Goal: Task Accomplishment & Management: Manage account settings

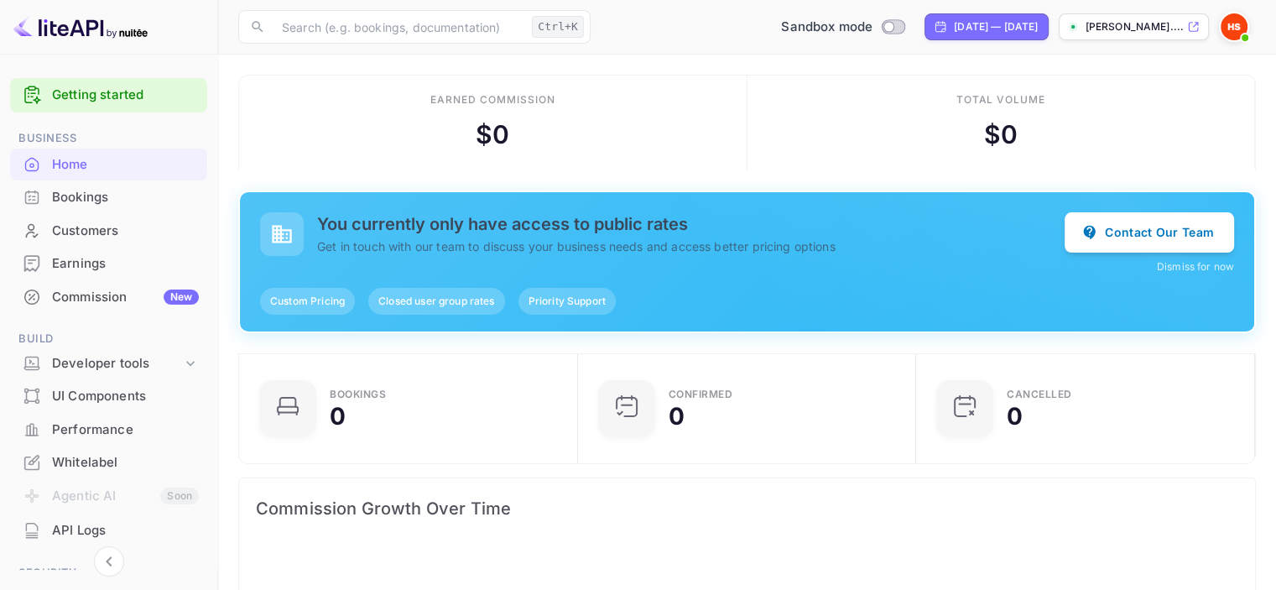
scroll to position [260, 315]
click at [138, 102] on link "Getting started" at bounding box center [125, 95] width 147 height 19
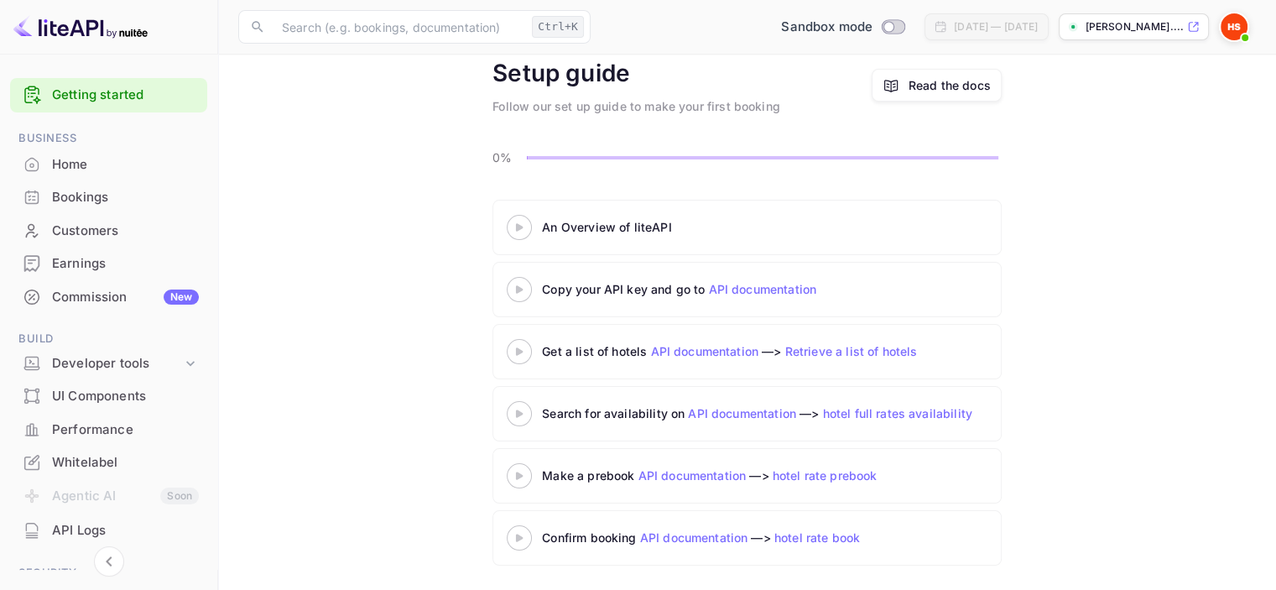
click at [1237, 21] on img at bounding box center [1234, 26] width 27 height 27
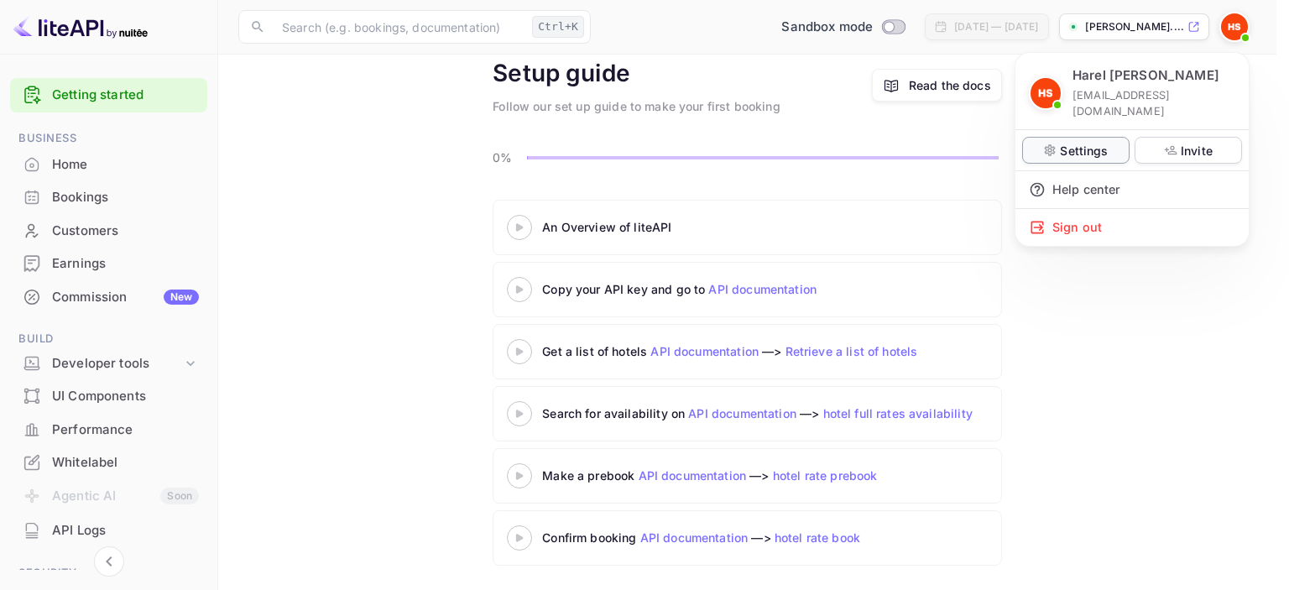
click at [1087, 142] on p "Settings" at bounding box center [1084, 151] width 48 height 18
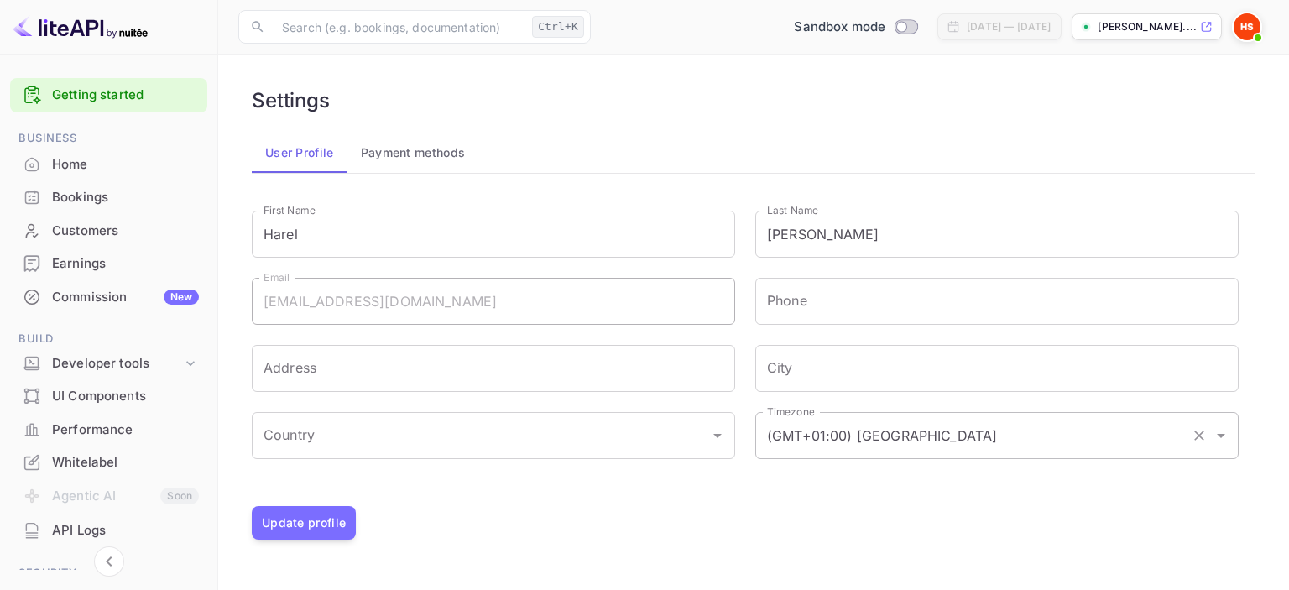
click at [960, 437] on input "(GMT+01:00) [GEOGRAPHIC_DATA]" at bounding box center [973, 436] width 421 height 32
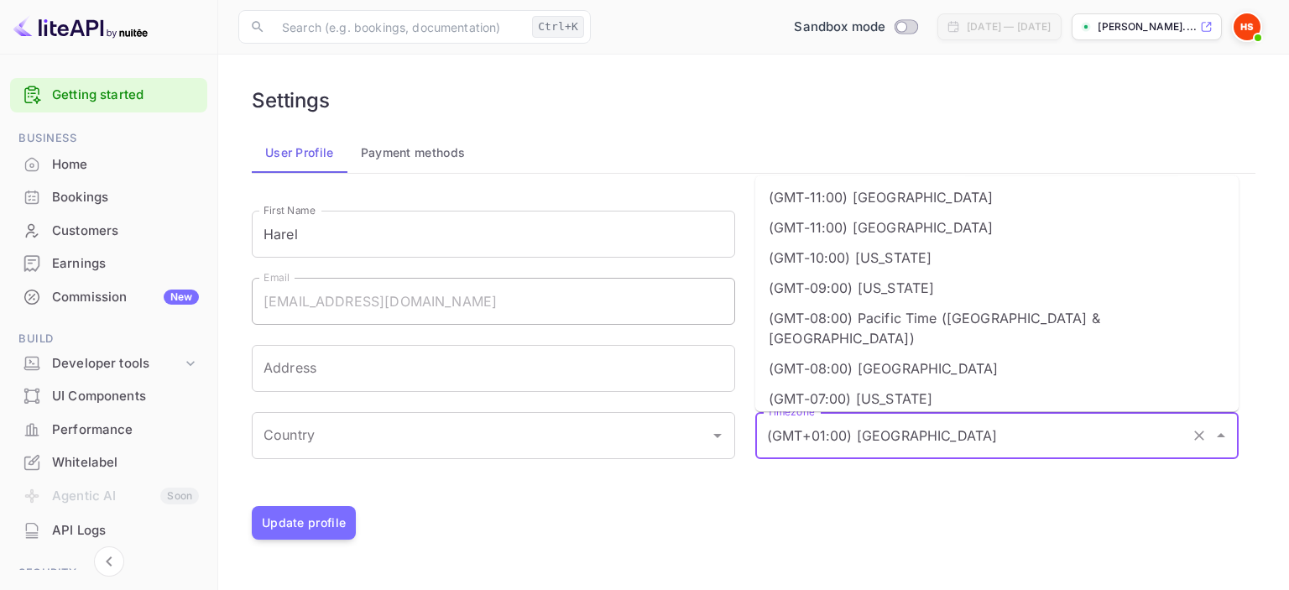
type input "ח"
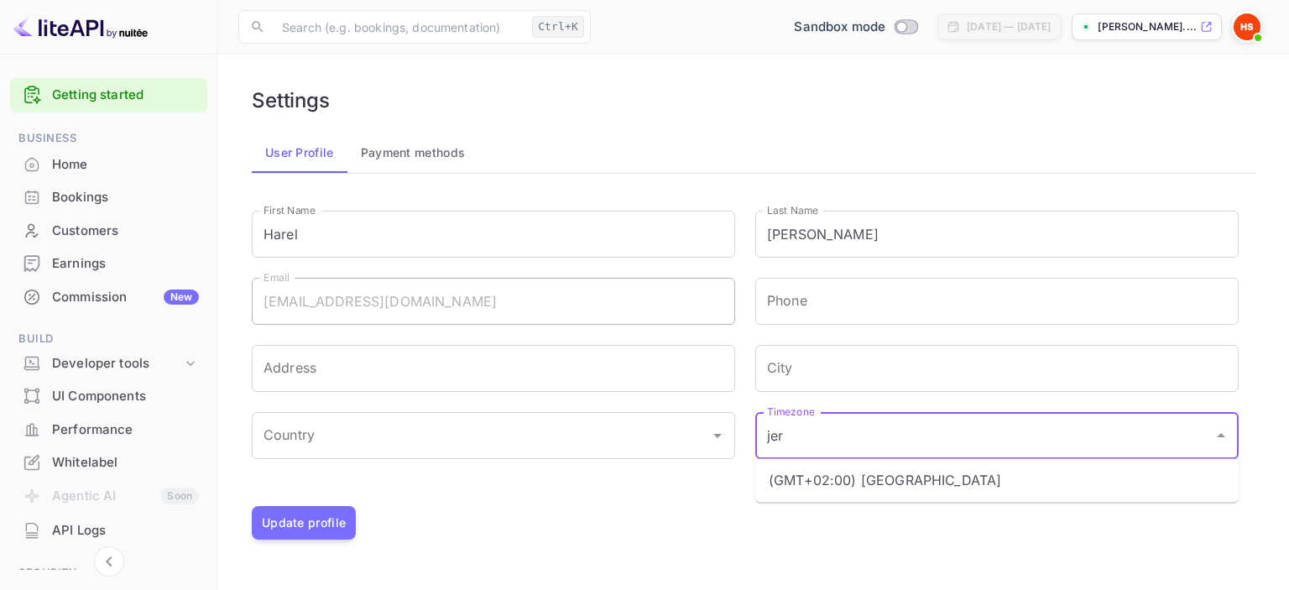
click at [926, 488] on li "(GMT+02:00) [GEOGRAPHIC_DATA]" at bounding box center [996, 480] width 483 height 30
type input "(GMT+02:00) [GEOGRAPHIC_DATA]"
click at [903, 379] on input "City" at bounding box center [996, 368] width 483 height 47
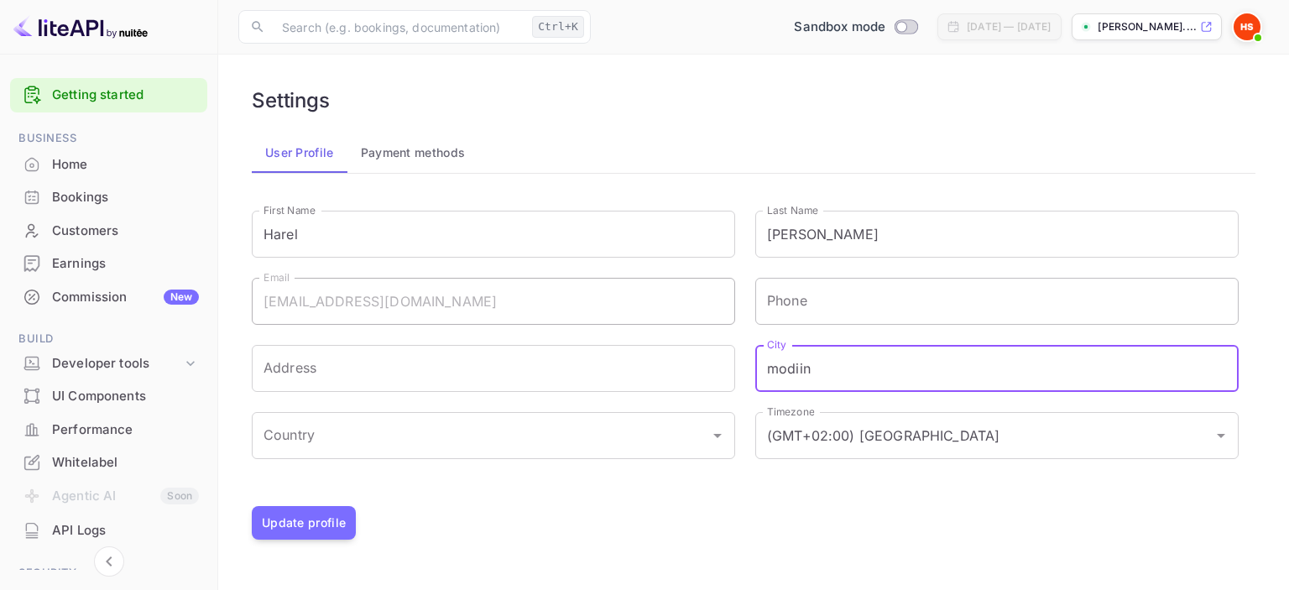
type input "modiin"
click at [820, 288] on input "Phone" at bounding box center [996, 301] width 483 height 47
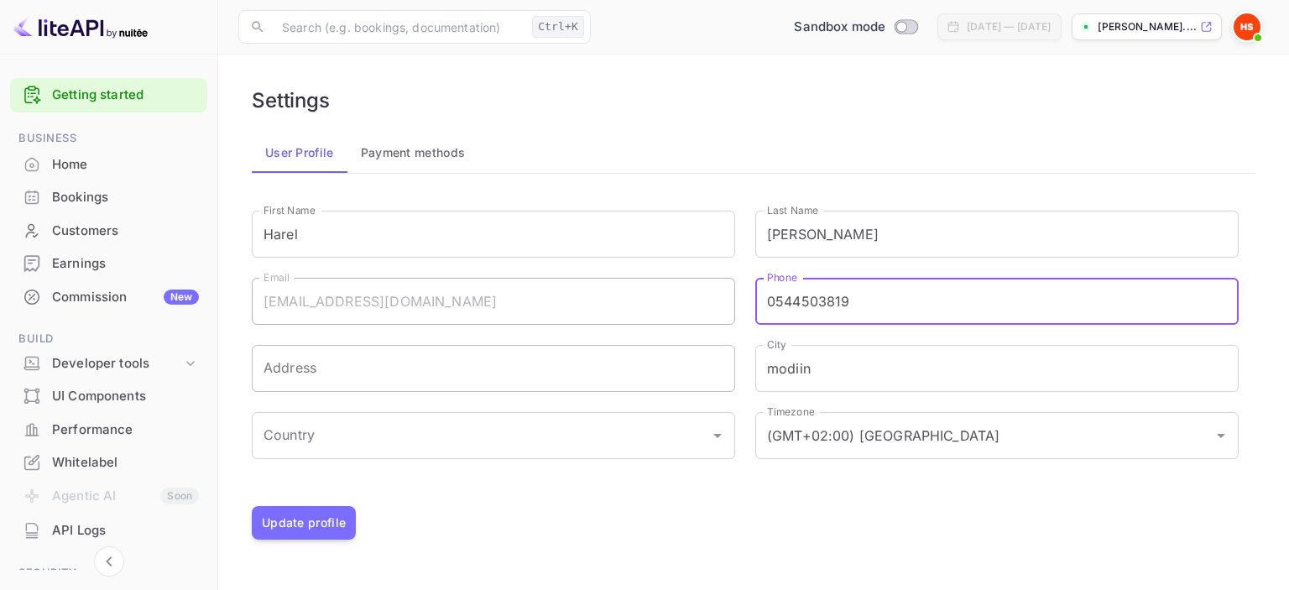
type input "0544503819"
click at [473, 370] on input "Address" at bounding box center [493, 368] width 483 height 47
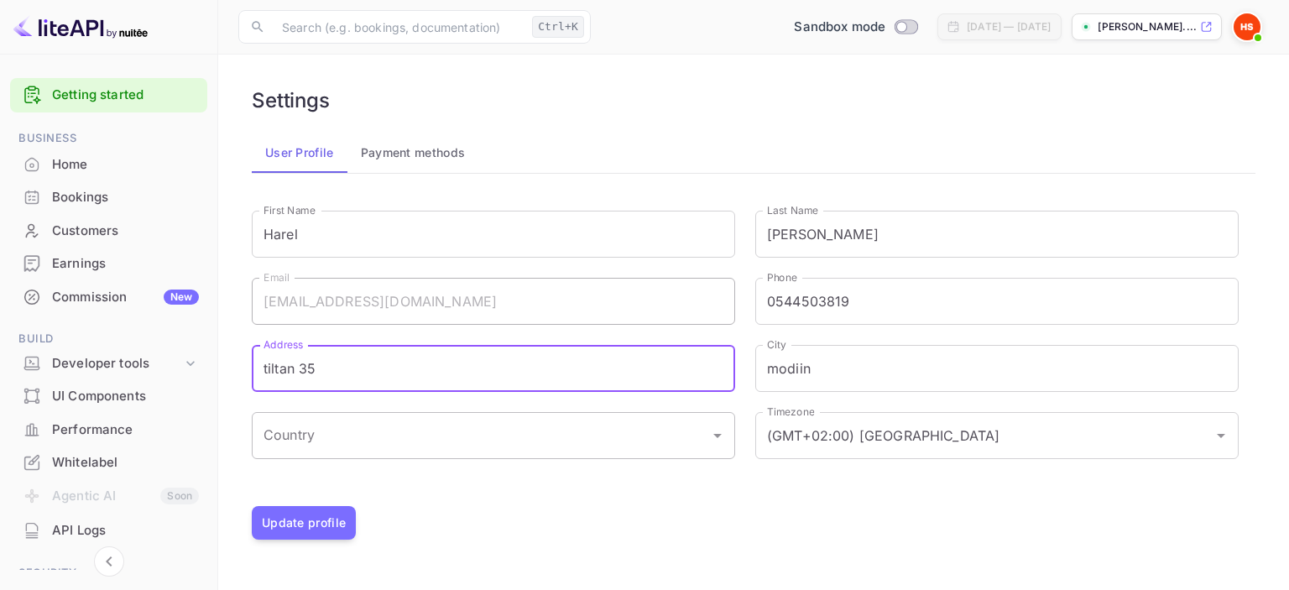
type input "tiltan 35"
click at [394, 433] on input "Country" at bounding box center [480, 436] width 443 height 32
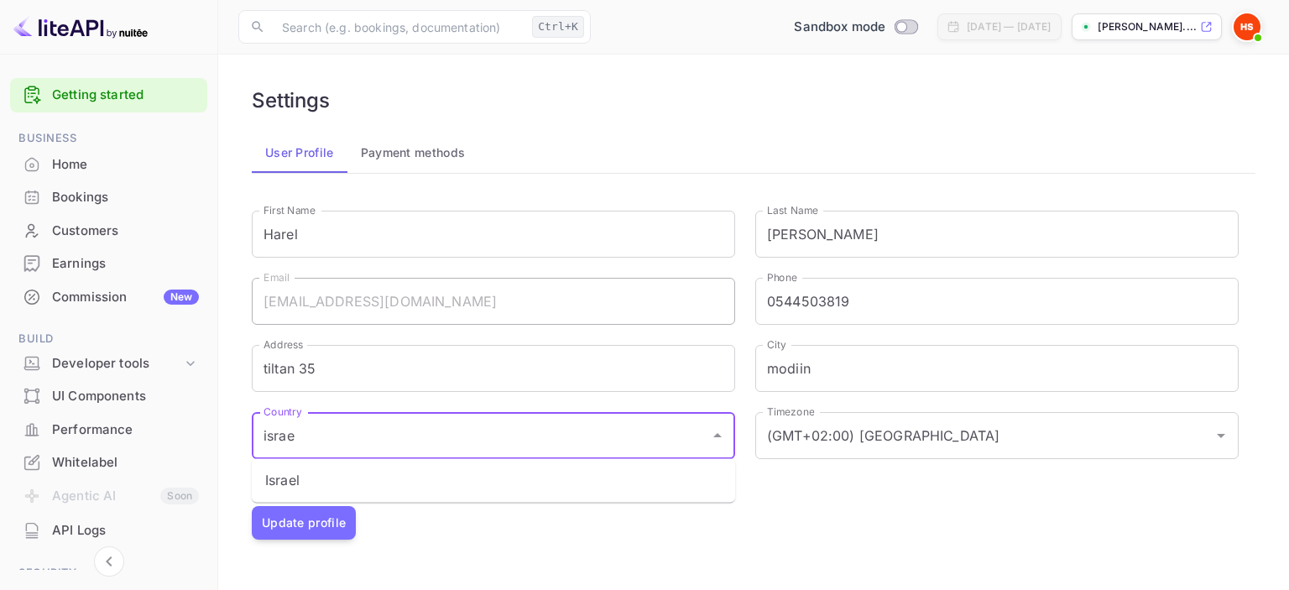
click at [388, 486] on li "Israel" at bounding box center [493, 480] width 483 height 30
type input "Israel"
click at [323, 527] on button "Update profile" at bounding box center [304, 523] width 104 height 34
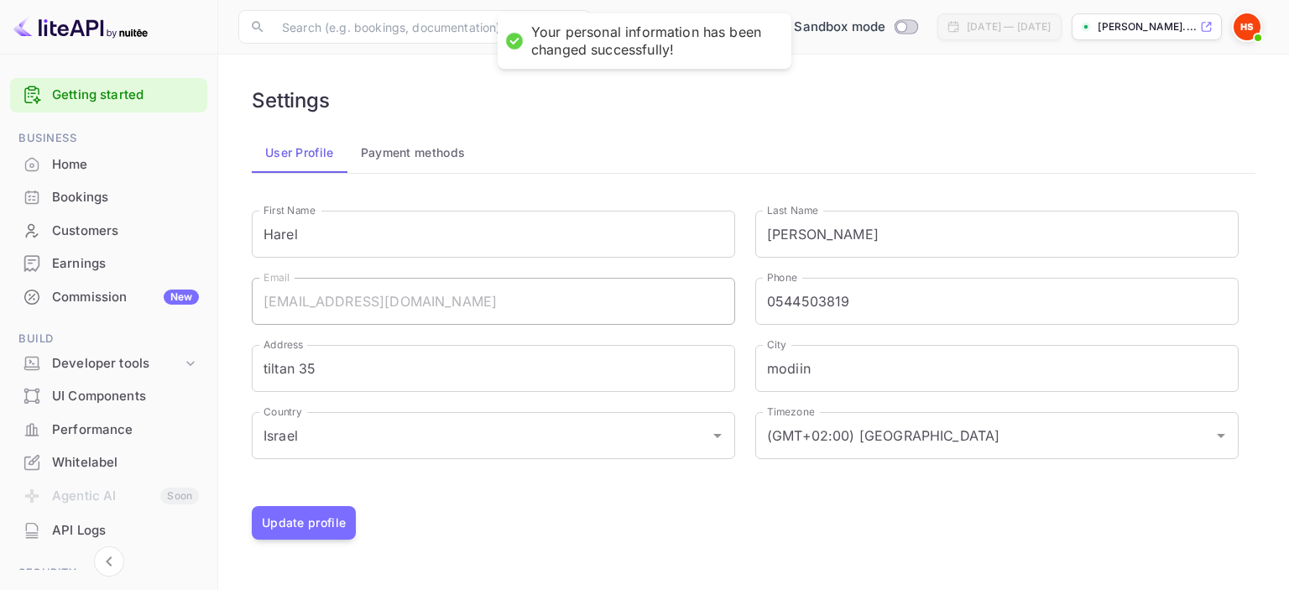
click at [436, 153] on button "Payment methods" at bounding box center [413, 153] width 132 height 40
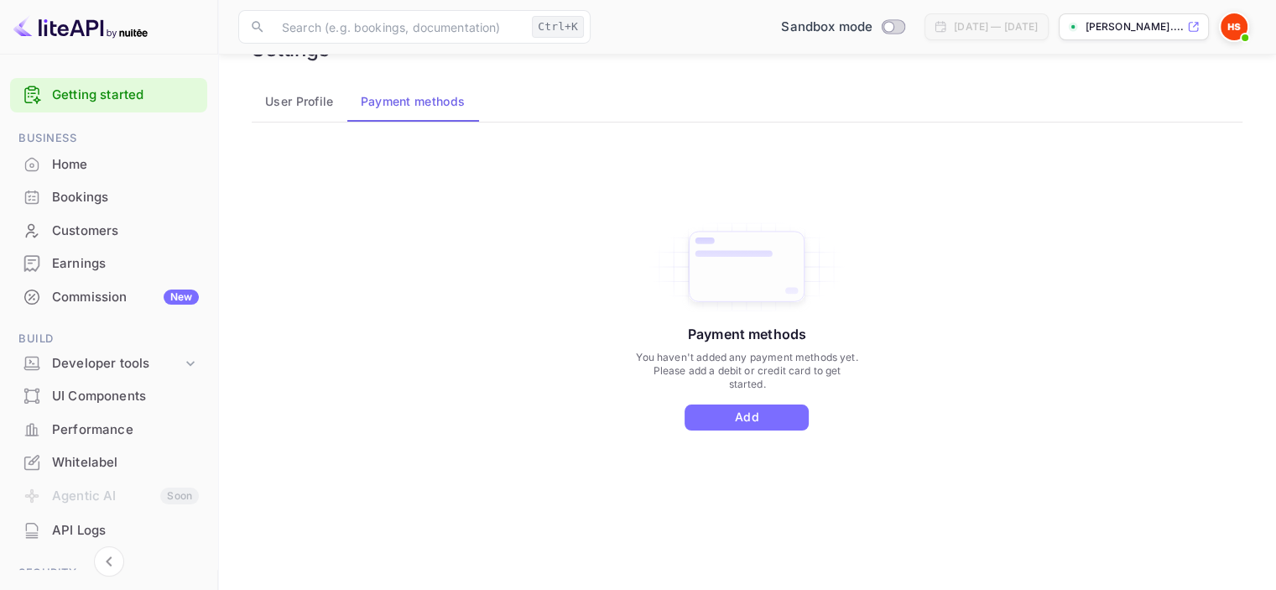
click at [1233, 27] on img at bounding box center [1234, 26] width 27 height 27
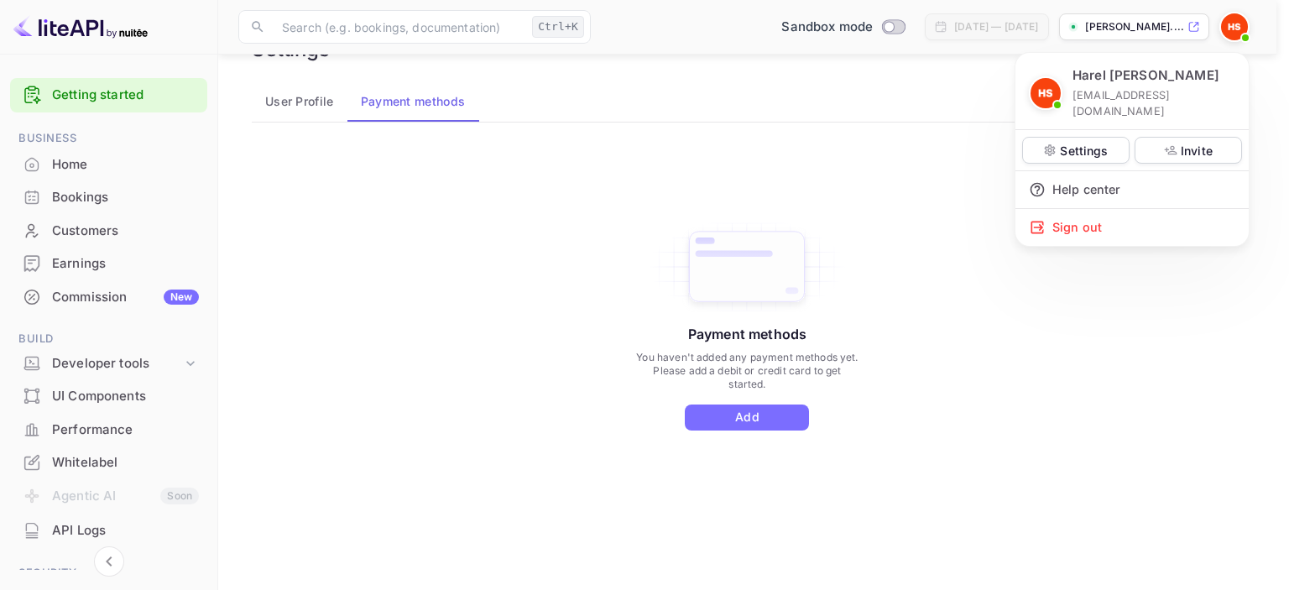
click at [865, 133] on div at bounding box center [644, 295] width 1289 height 590
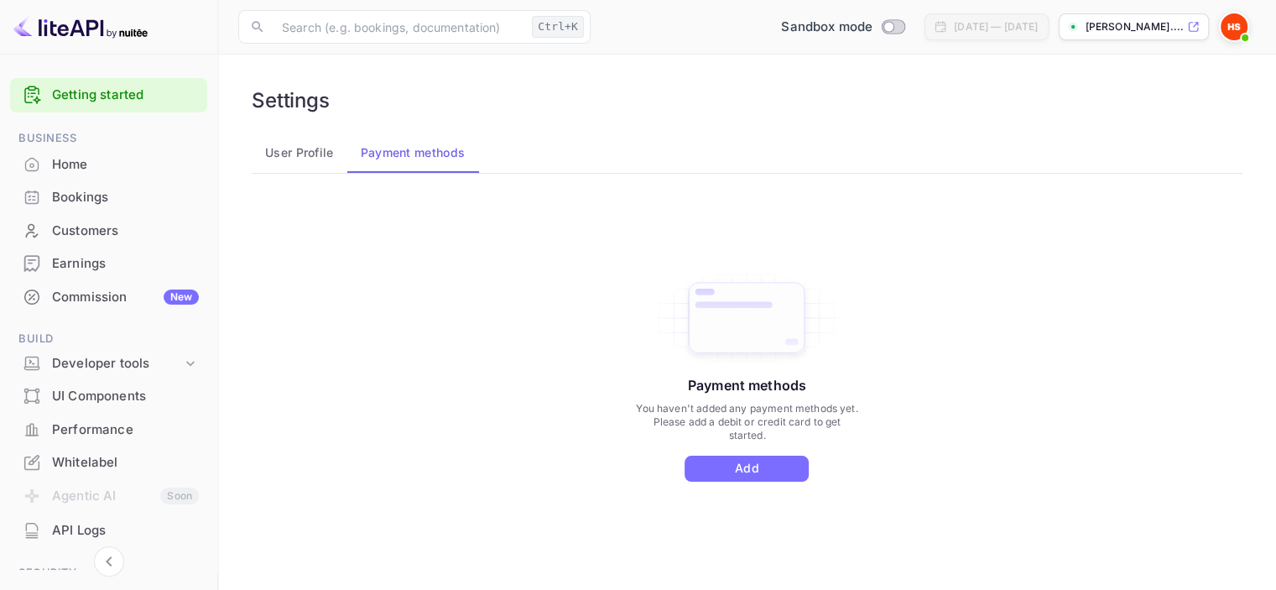
click at [86, 168] on div "Home" at bounding box center [125, 164] width 147 height 19
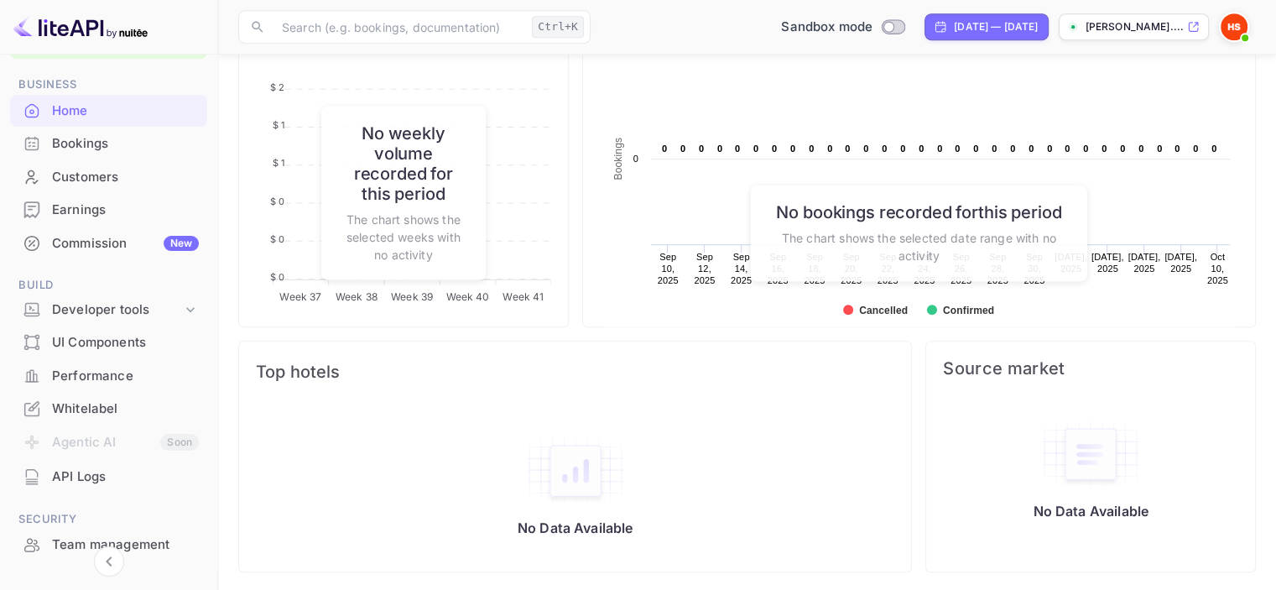
scroll to position [84, 0]
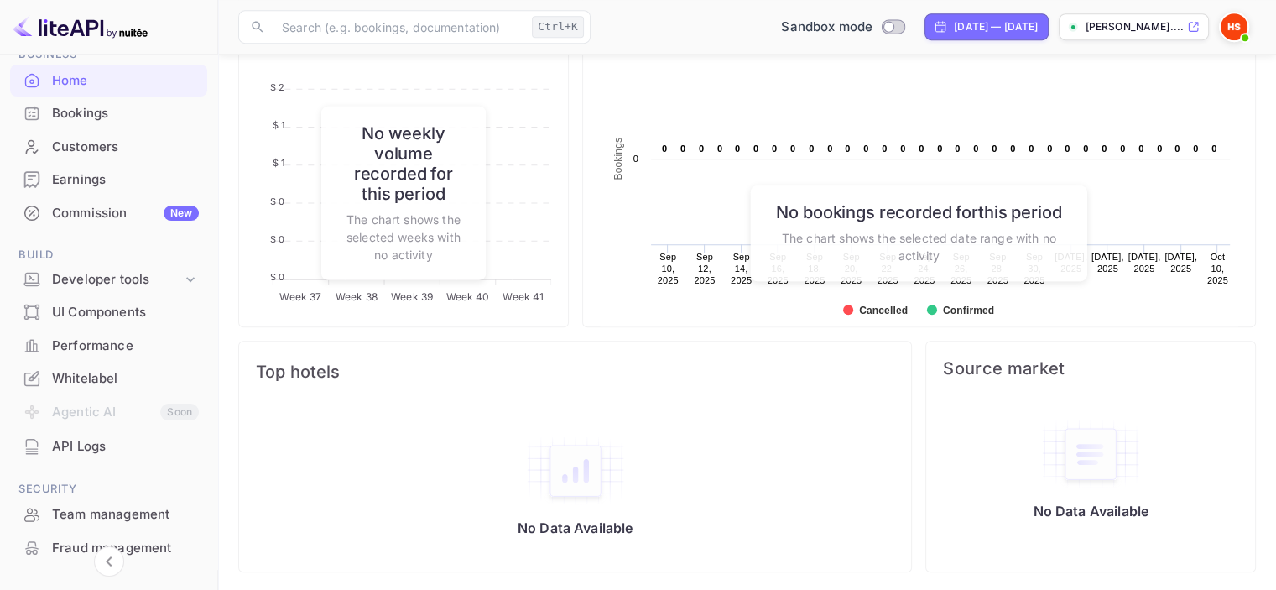
click at [107, 378] on div "Whitelabel" at bounding box center [125, 378] width 147 height 19
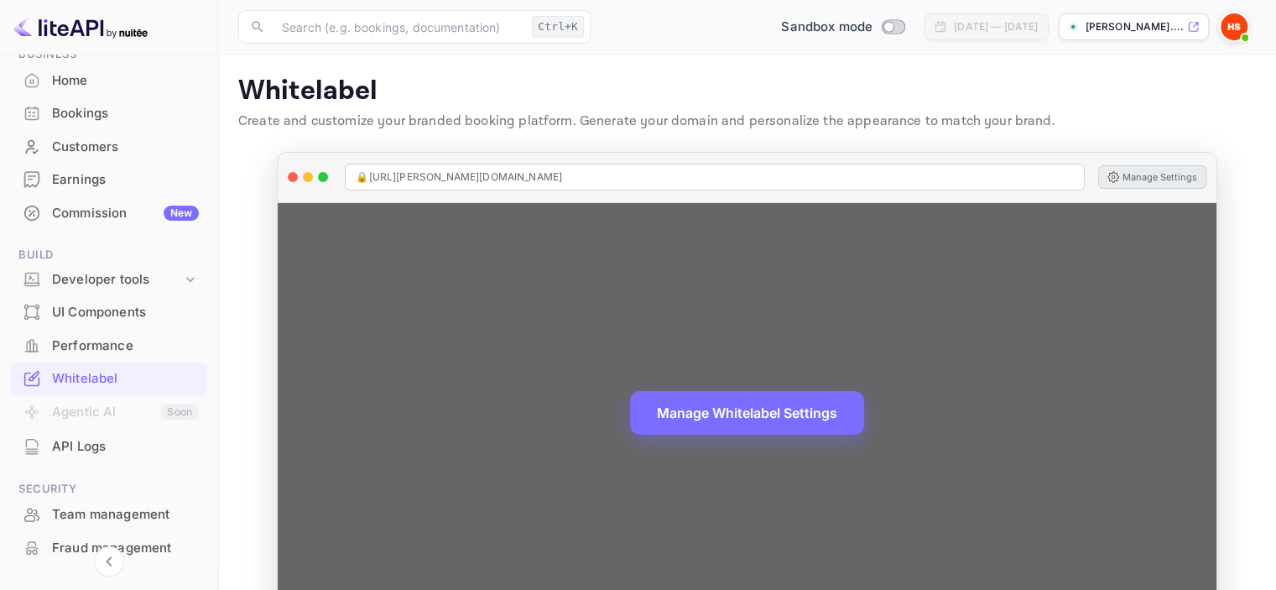
click at [1153, 170] on button "Manage Settings" at bounding box center [1152, 176] width 108 height 23
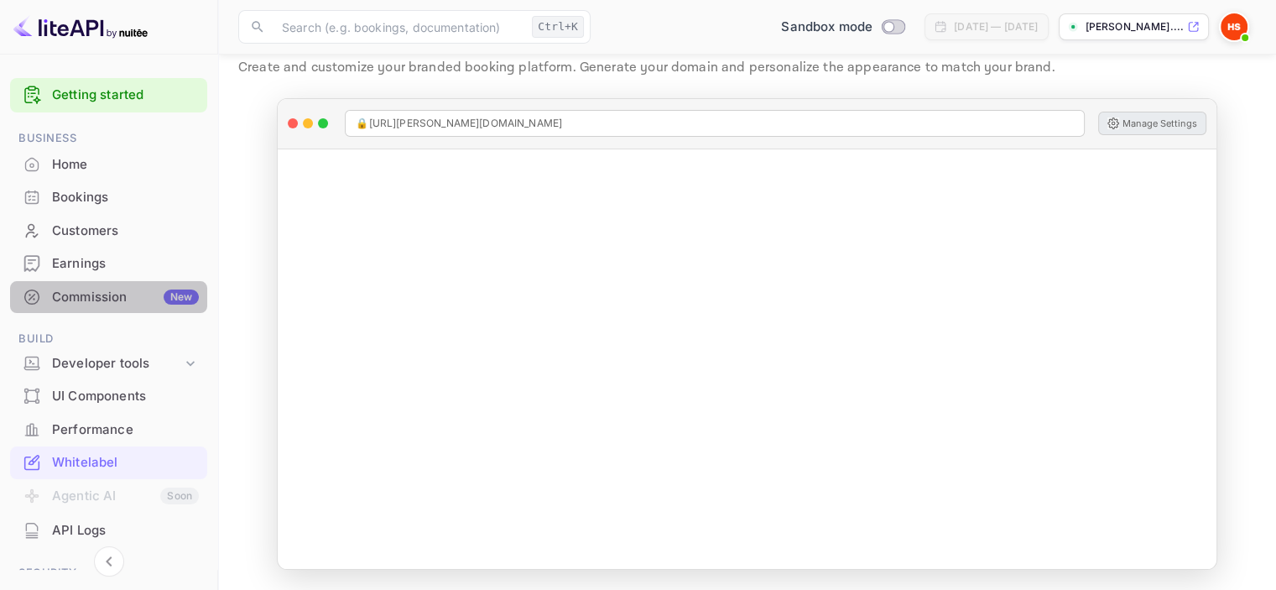
click at [128, 303] on div "Commission New" at bounding box center [125, 297] width 147 height 19
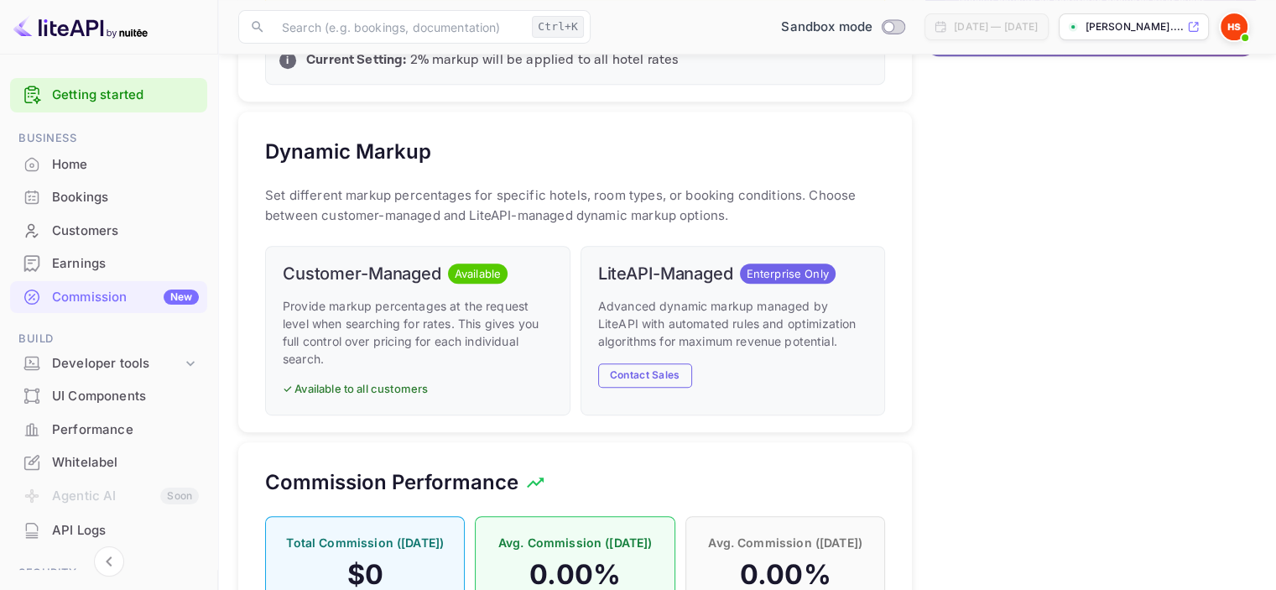
scroll to position [839, 0]
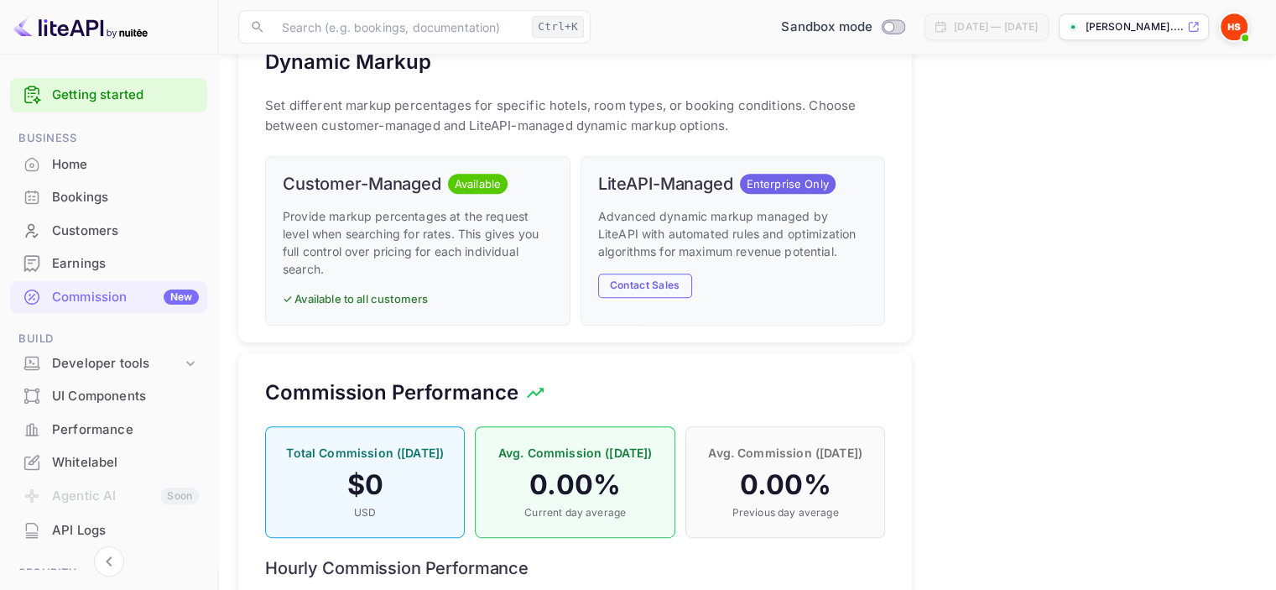
click at [467, 181] on span "Available" at bounding box center [478, 184] width 60 height 17
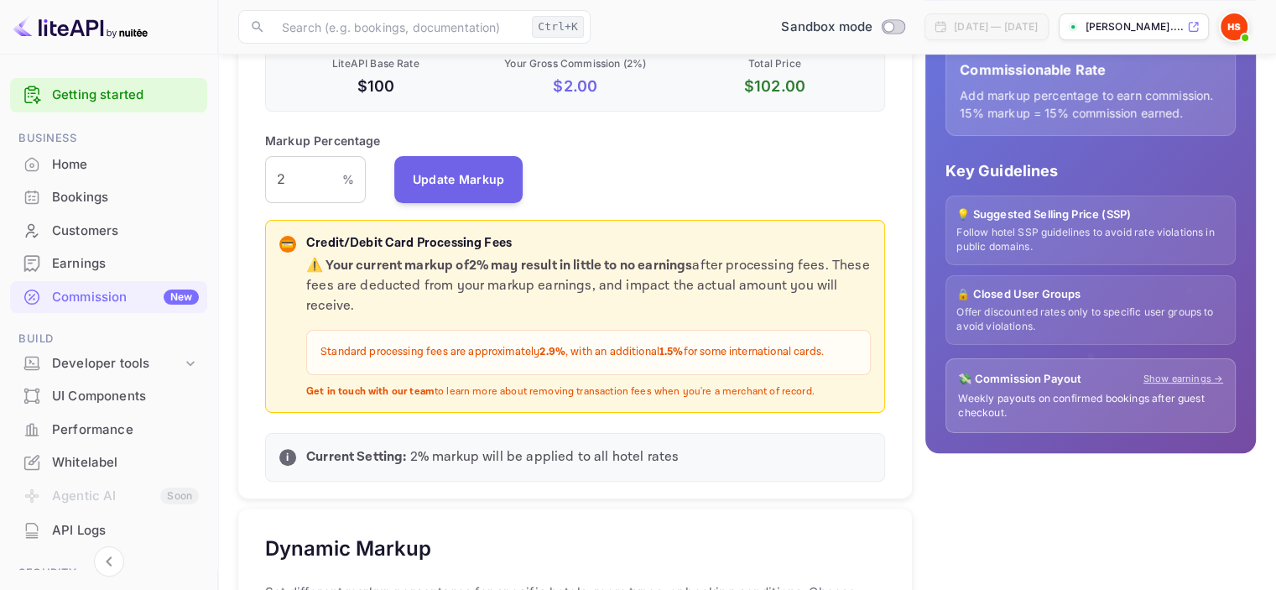
scroll to position [160, 0]
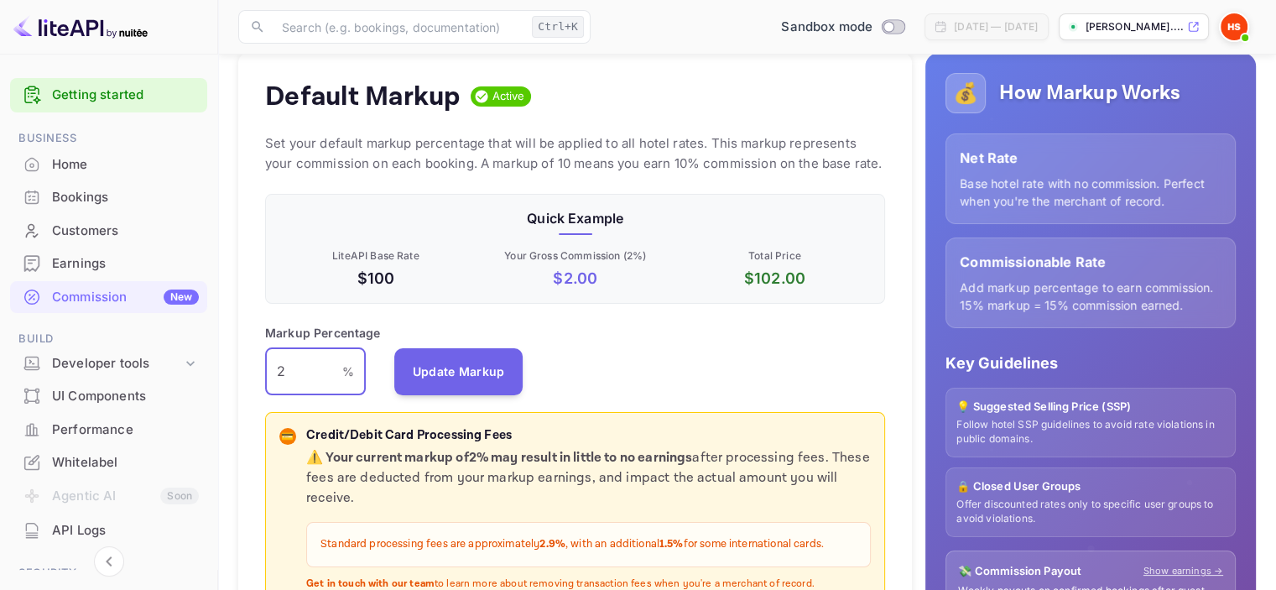
drag, startPoint x: 288, startPoint y: 372, endPoint x: 258, endPoint y: 373, distance: 30.2
click at [258, 373] on div "Default Markup Active Set your default markup percentage that will be applied t…" at bounding box center [575, 372] width 674 height 639
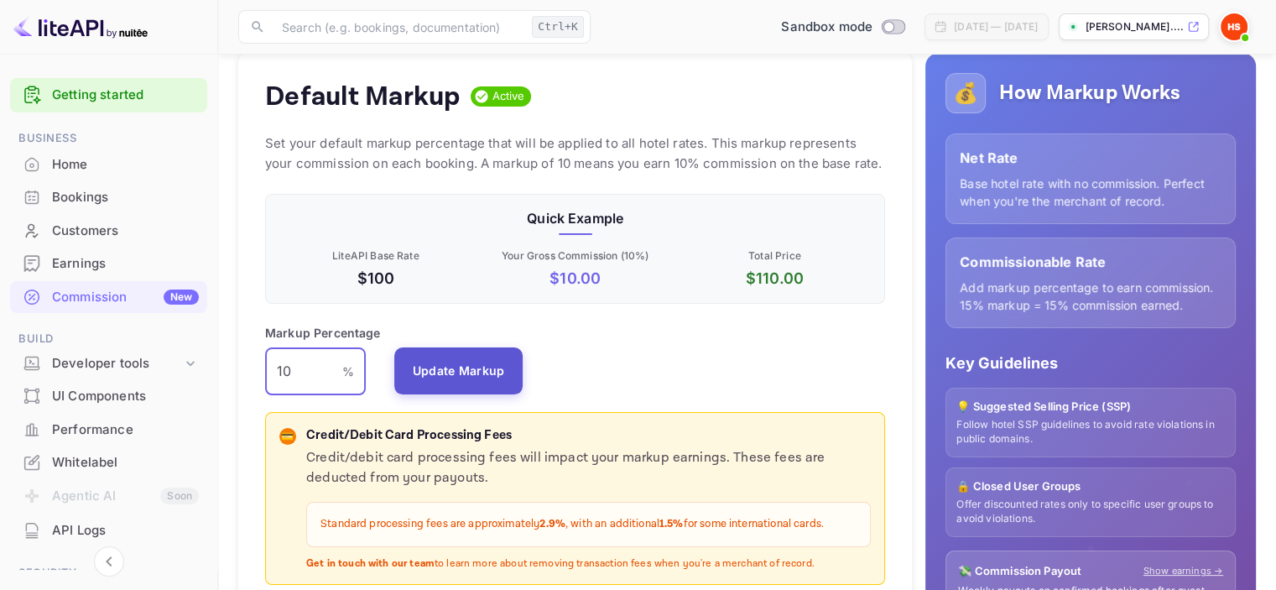
type input "10"
click at [480, 385] on button "Update Markup" at bounding box center [458, 370] width 129 height 47
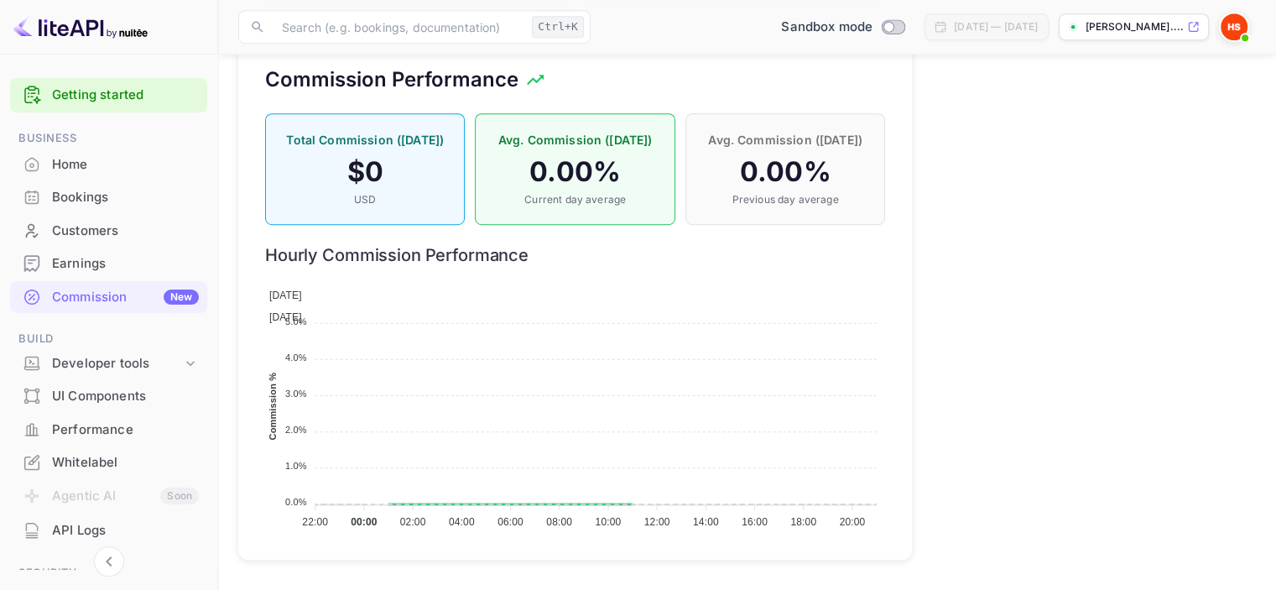
scroll to position [168, 0]
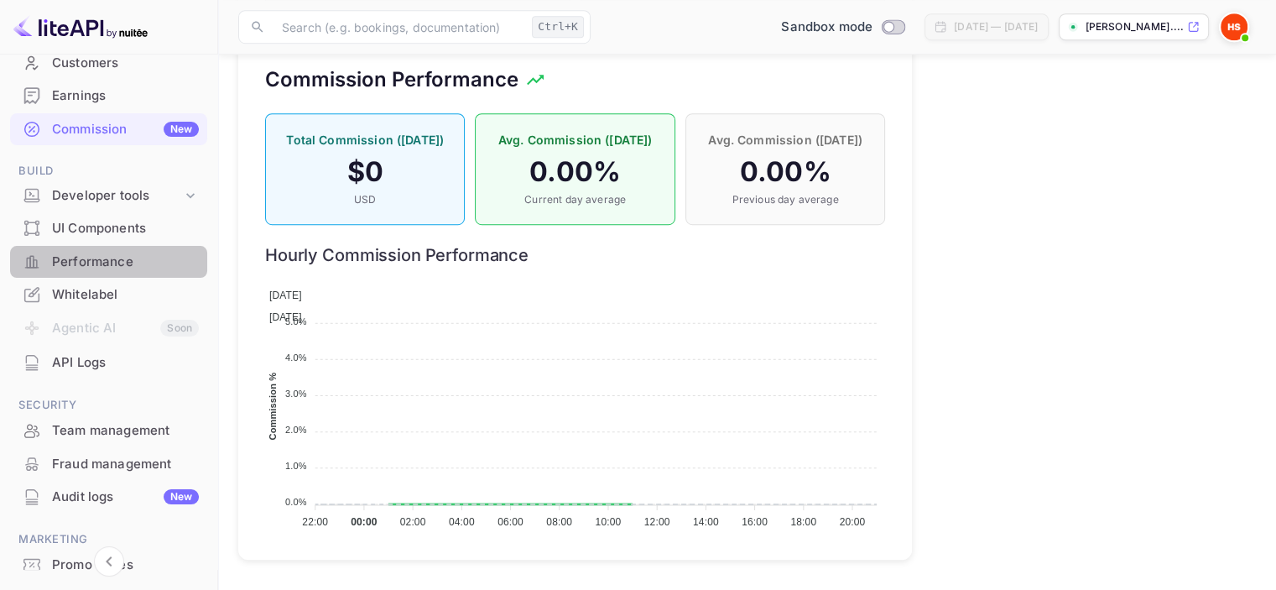
click at [113, 263] on div "Performance" at bounding box center [125, 262] width 147 height 19
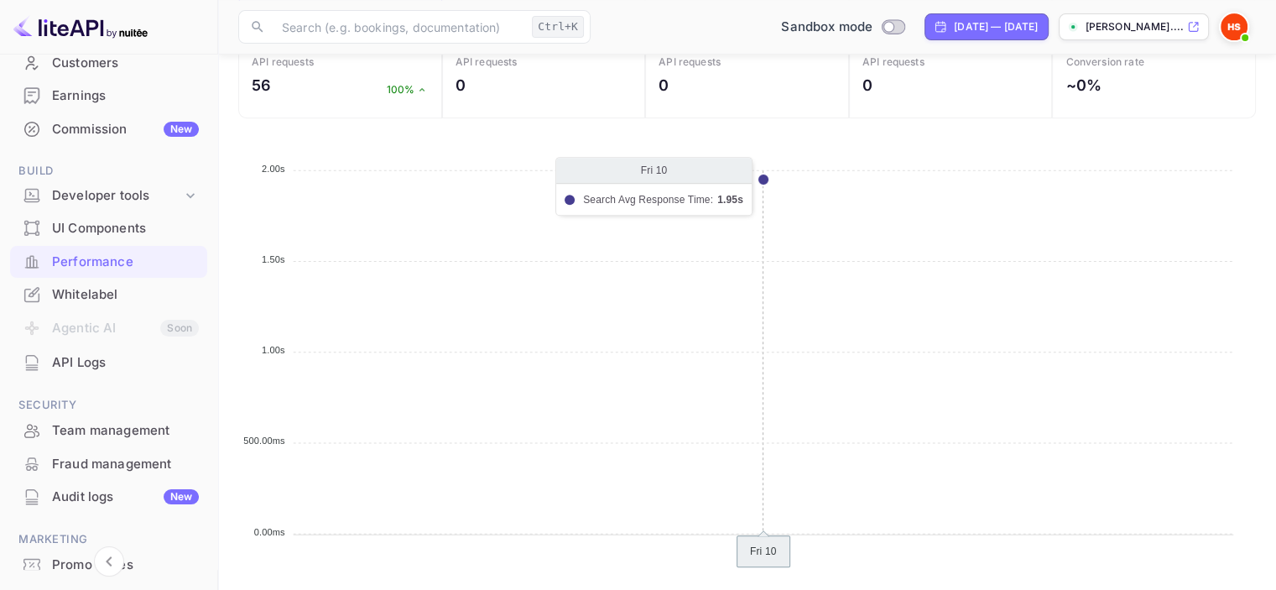
scroll to position [717, 0]
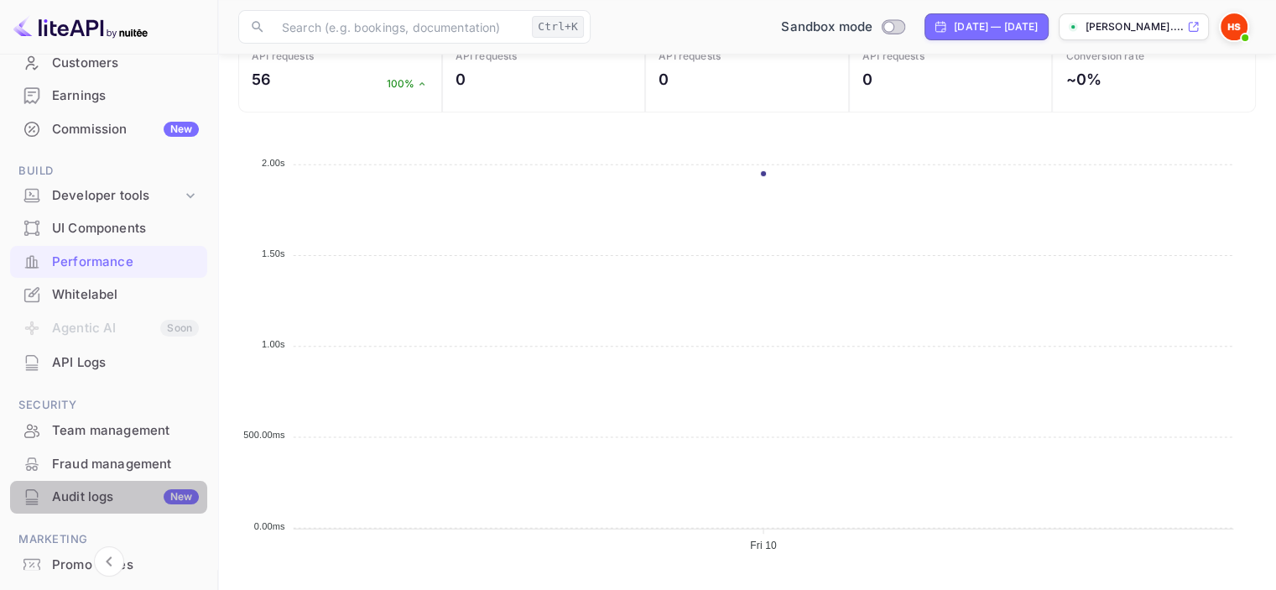
drag, startPoint x: 140, startPoint y: 489, endPoint x: 381, endPoint y: 404, distance: 255.6
click at [139, 489] on div "Audit logs New" at bounding box center [125, 496] width 147 height 19
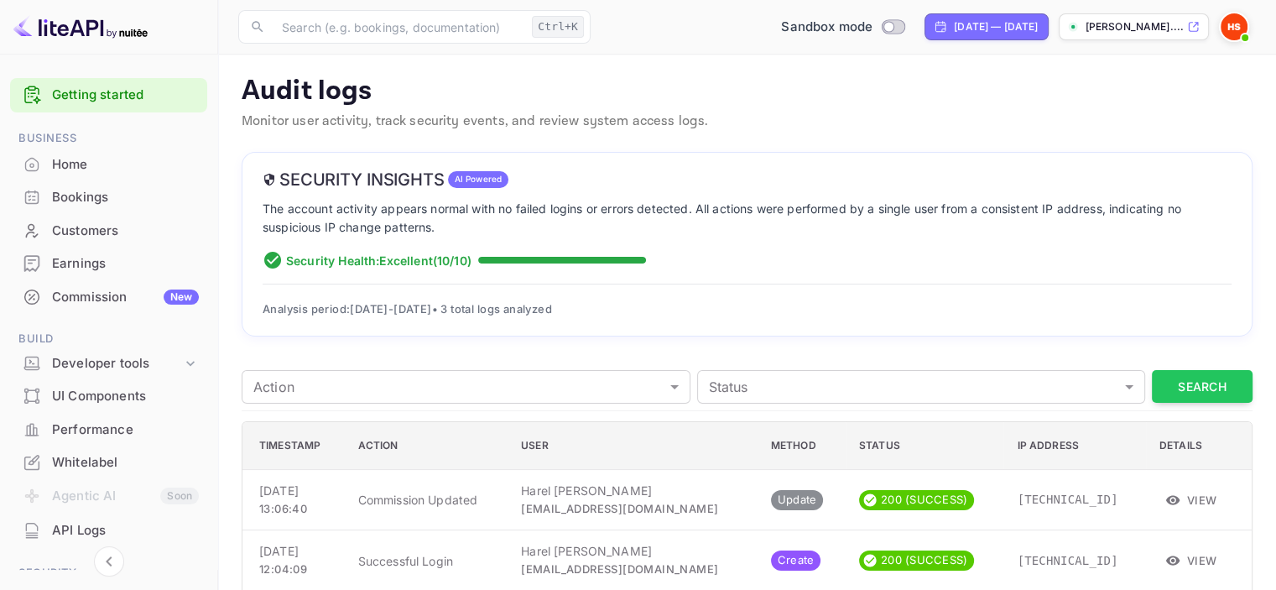
click at [90, 164] on div "Home" at bounding box center [125, 164] width 147 height 19
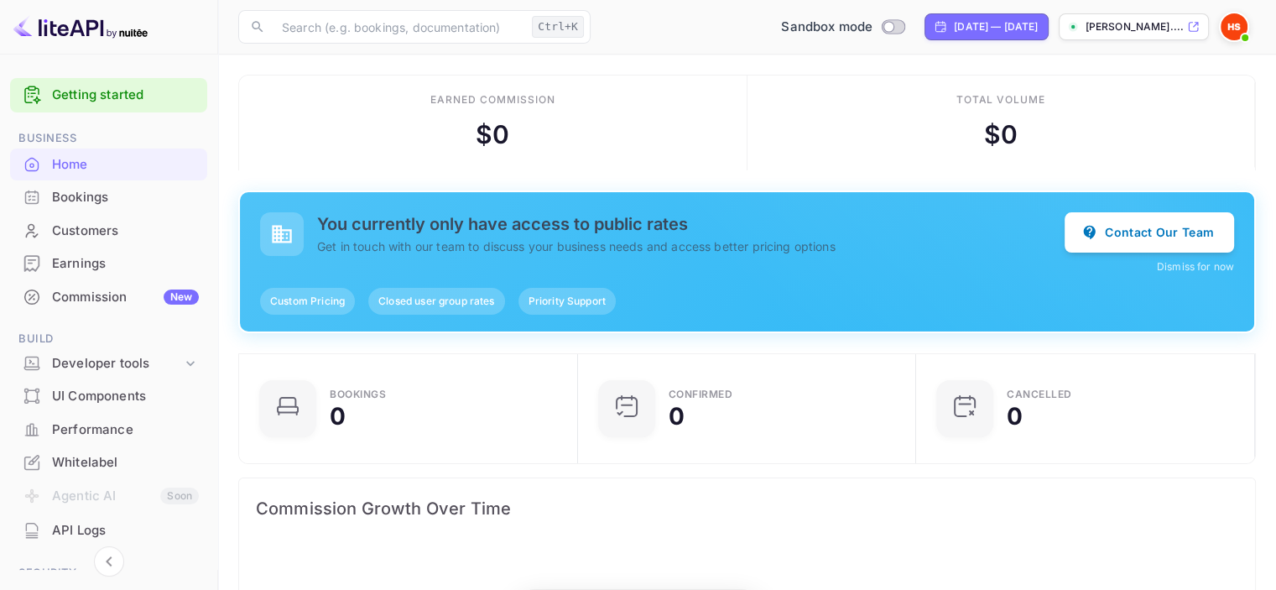
scroll to position [260, 315]
click at [1153, 231] on button "Contact Our Team" at bounding box center [1149, 231] width 169 height 40
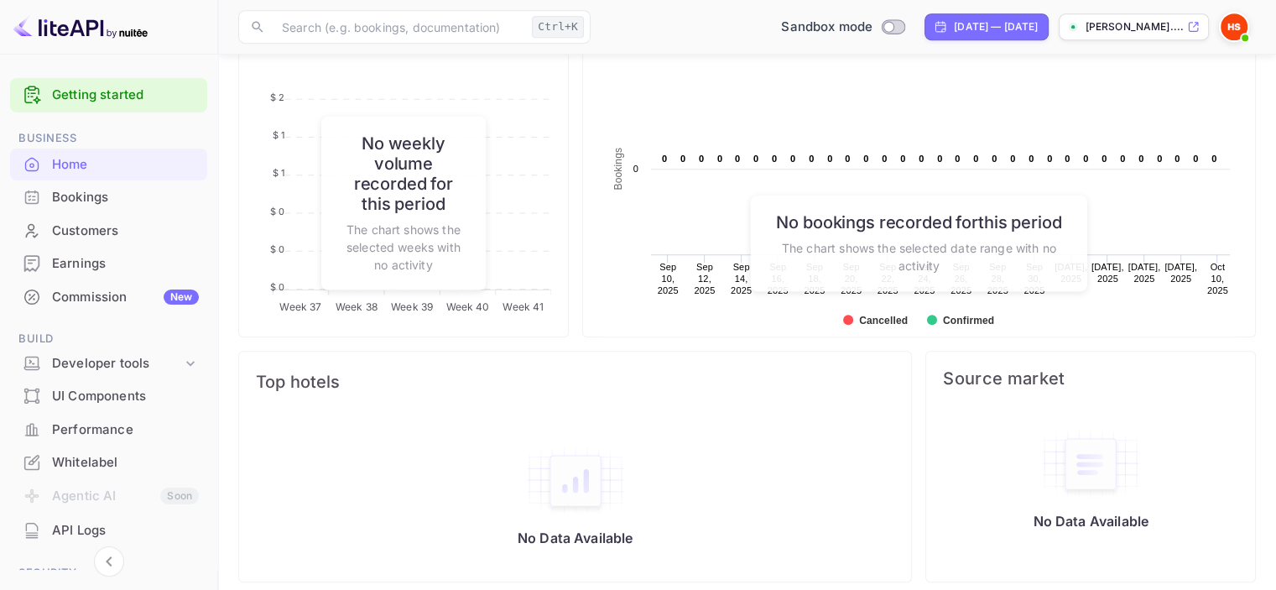
scroll to position [873, 0]
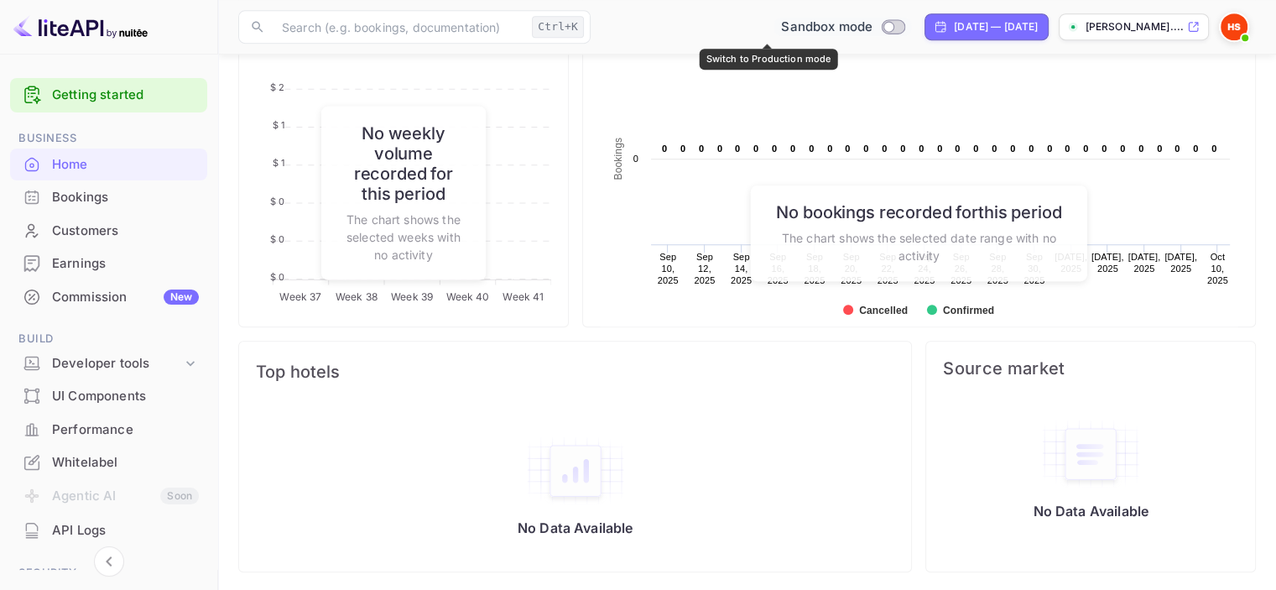
click at [873, 24] on input "Switch to Production mode" at bounding box center [890, 26] width 34 height 11
checkbox input "false"
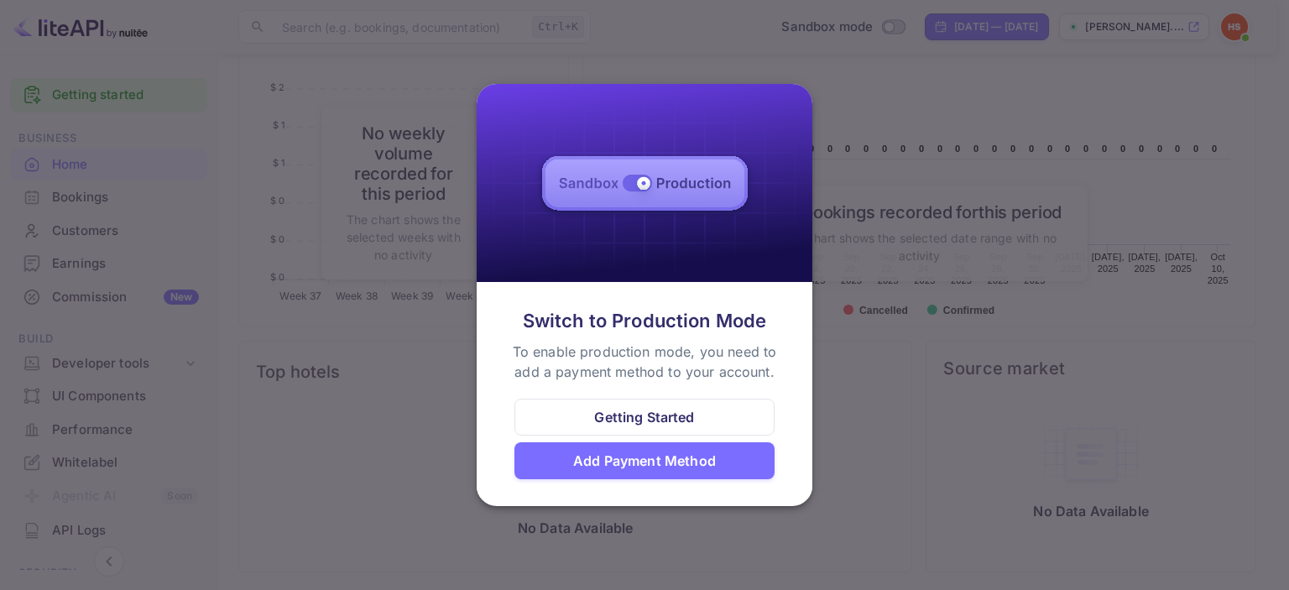
click at [899, 117] on div at bounding box center [644, 295] width 1289 height 590
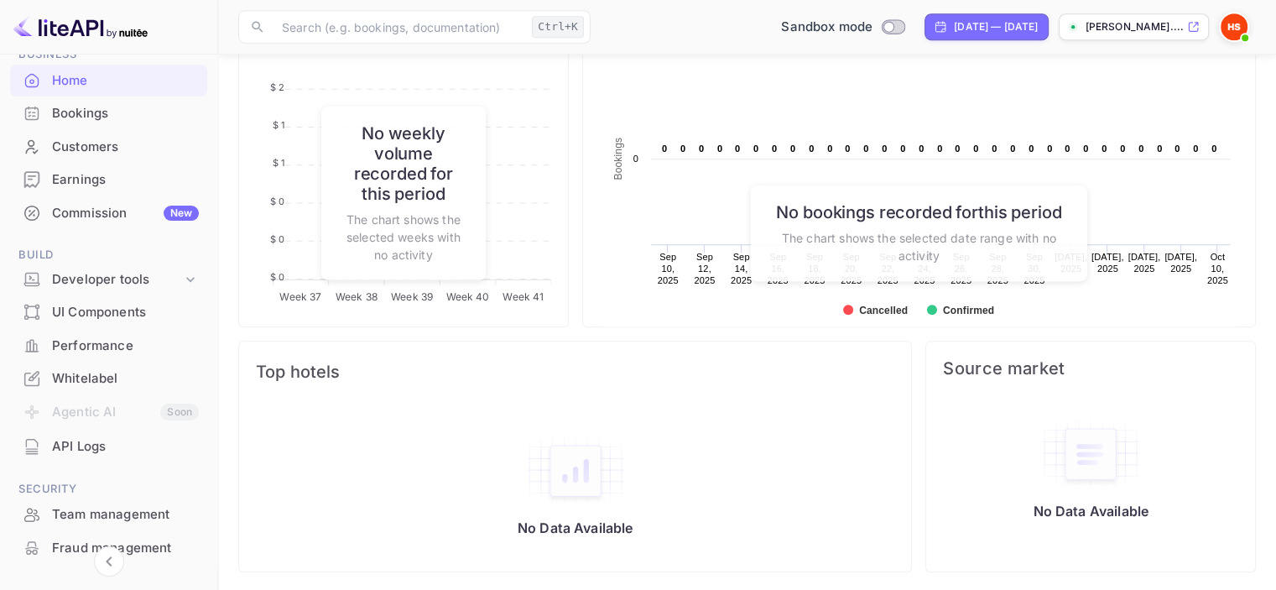
scroll to position [252, 0]
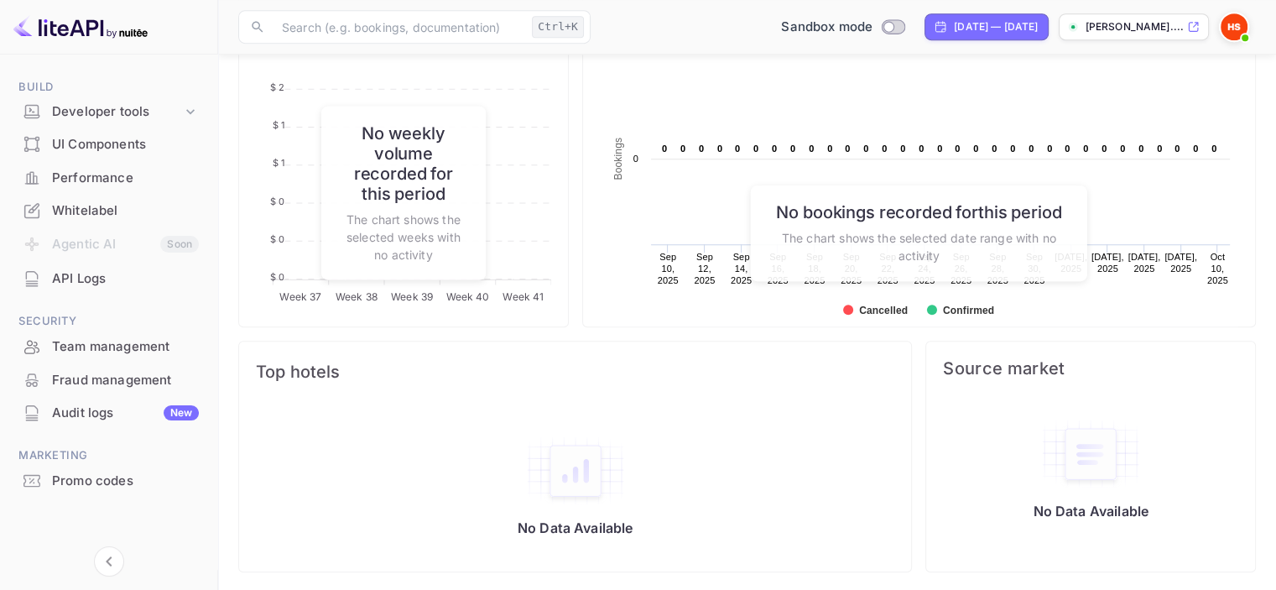
click at [123, 216] on div "Whitelabel" at bounding box center [125, 210] width 147 height 19
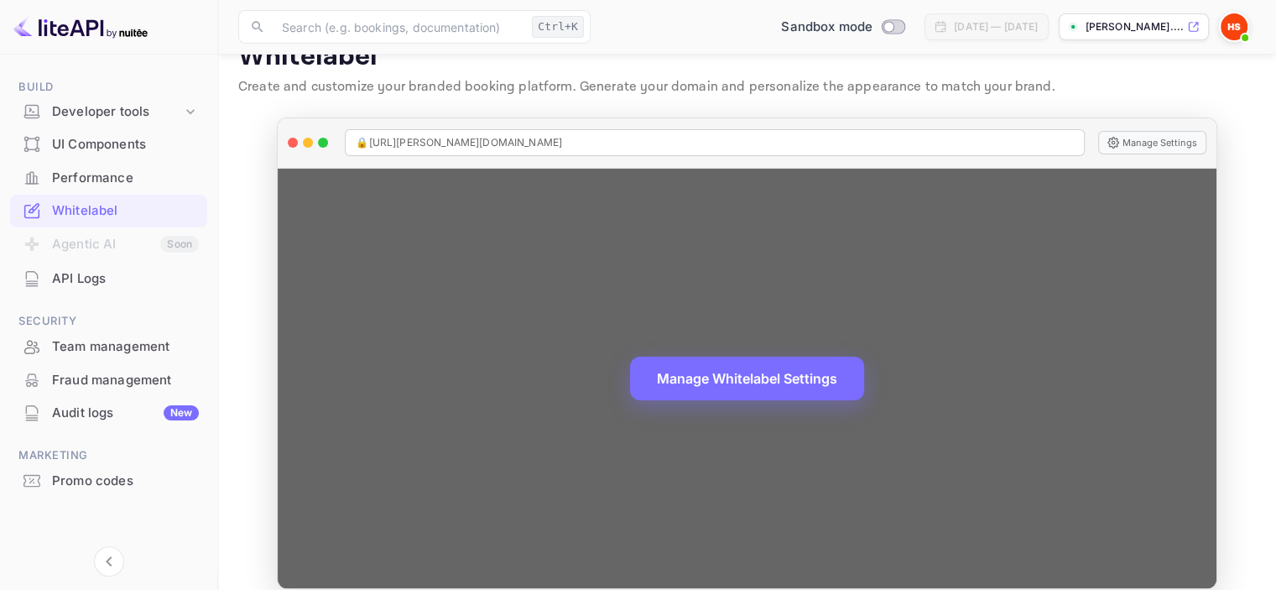
scroll to position [54, 0]
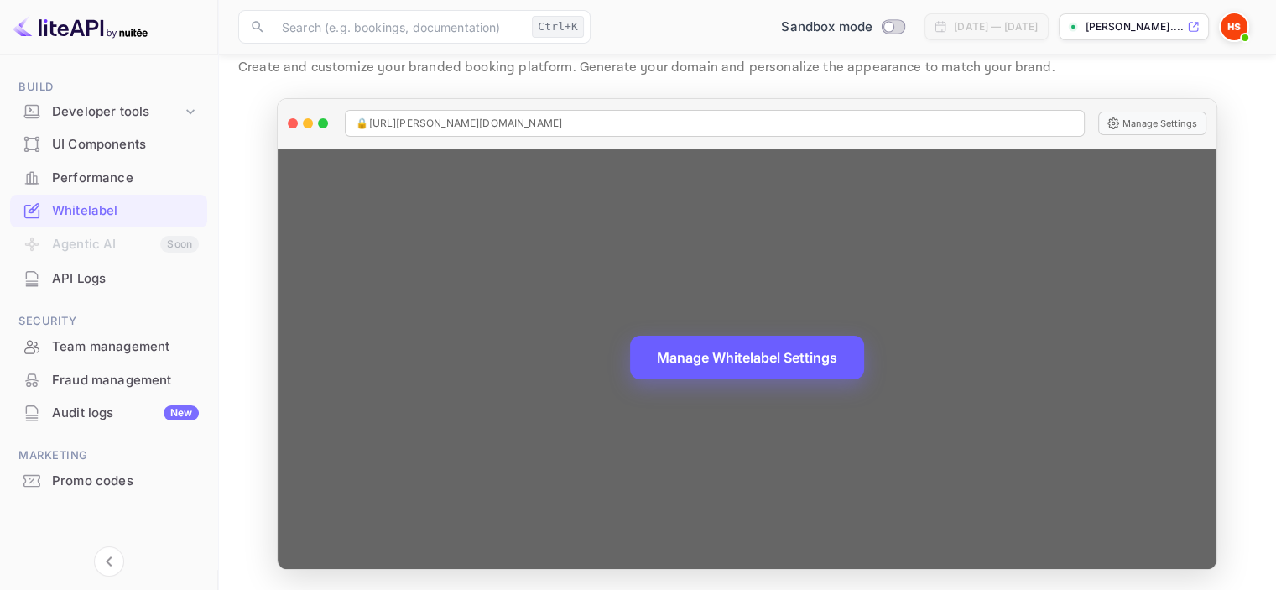
click at [735, 357] on button "Manage Whitelabel Settings" at bounding box center [747, 358] width 234 height 44
